Goal: Transaction & Acquisition: Purchase product/service

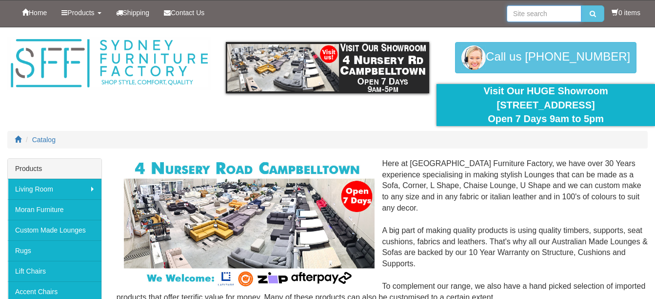
click at [533, 12] on input "search" at bounding box center [544, 13] width 75 height 17
type input "futon"
click at [582, 5] on button "submit" at bounding box center [593, 13] width 23 height 17
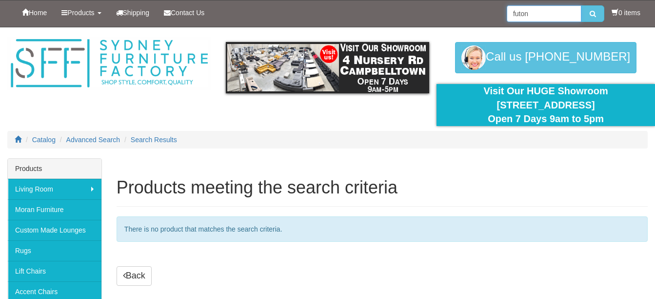
drag, startPoint x: 544, startPoint y: 14, endPoint x: 499, endPoint y: 17, distance: 45.9
click at [499, 17] on div "Home Products Living Room [GEOGRAPHIC_DATA] Sofas Australian Made Lounges Corne…" at bounding box center [327, 13] width 641 height 26
type input "folding mattress"
click at [582, 5] on button "submit" at bounding box center [593, 13] width 23 height 17
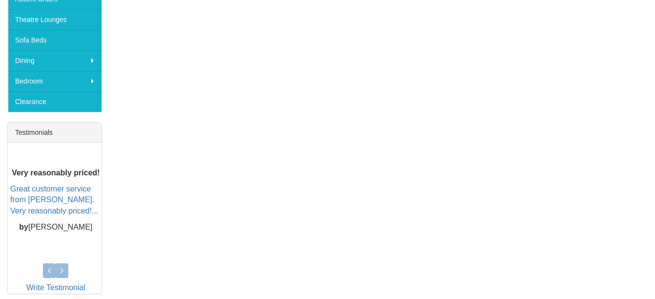
scroll to position [293, 0]
